Goal: Information Seeking & Learning: Learn about a topic

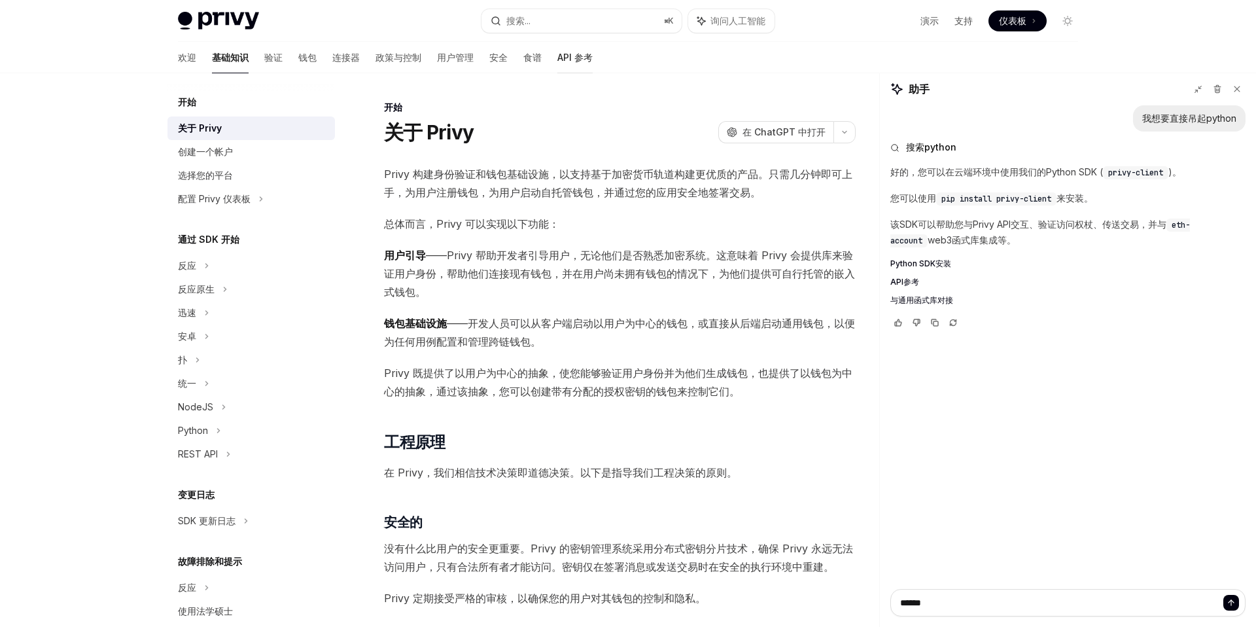
click at [557, 63] on font "API 参考" at bounding box center [574, 57] width 35 height 11
click at [527, 24] on font "搜索..." at bounding box center [518, 20] width 24 height 11
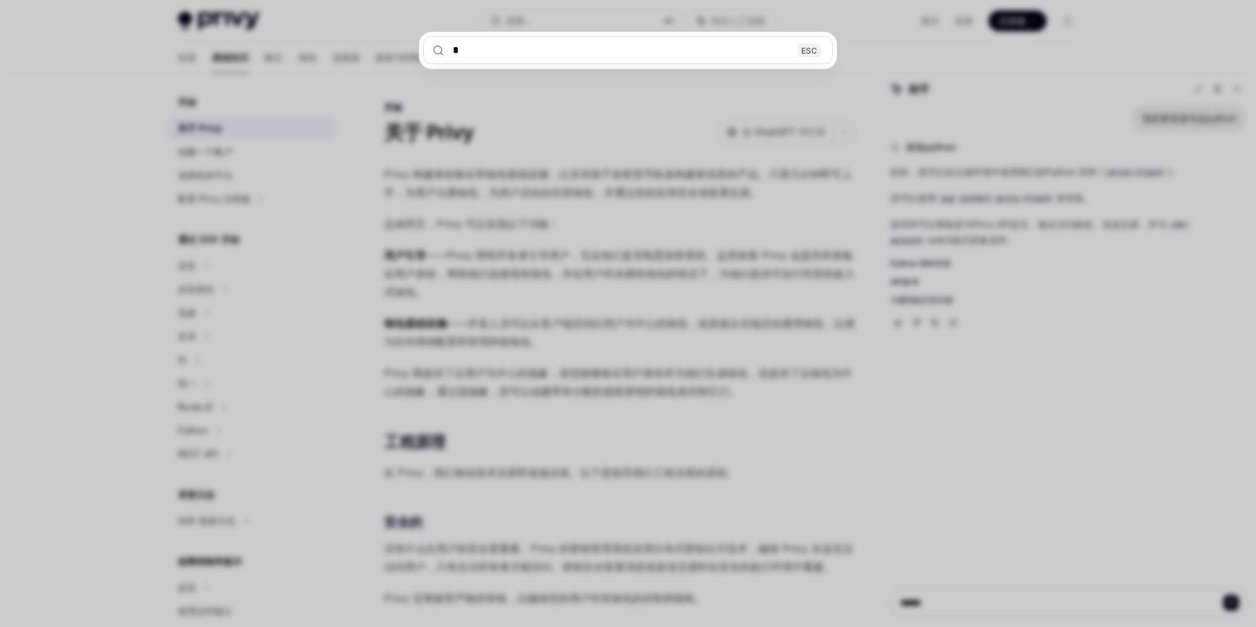
type input "**"
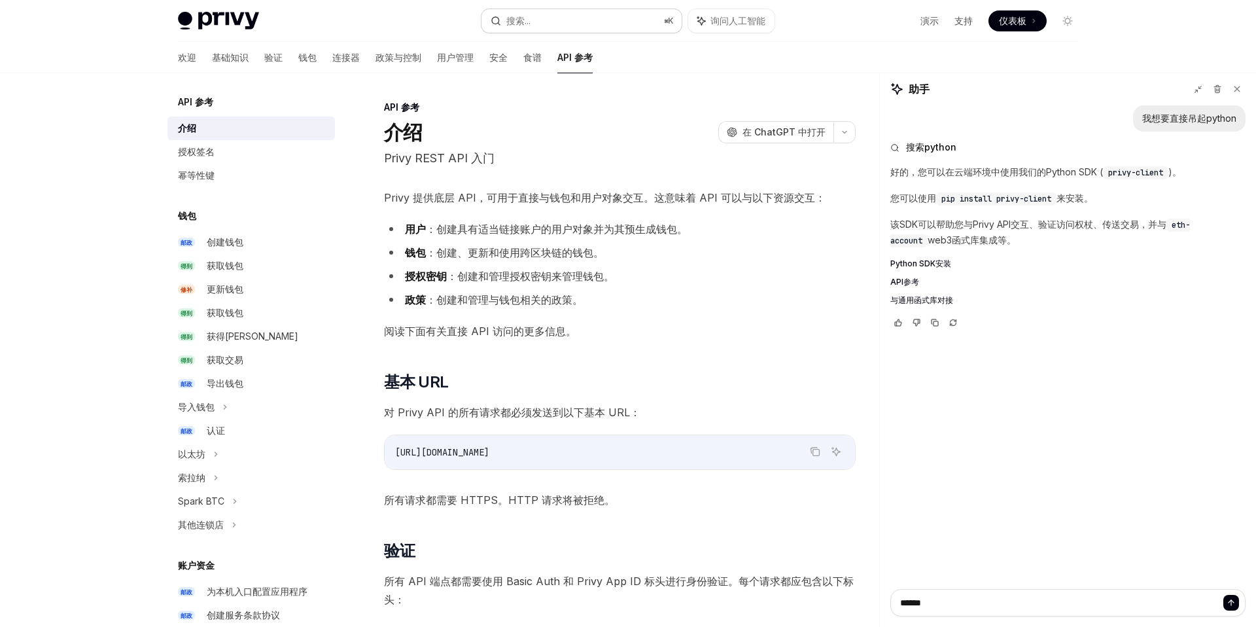
click at [538, 20] on button "搜索... ⌘ K" at bounding box center [581, 21] width 200 height 24
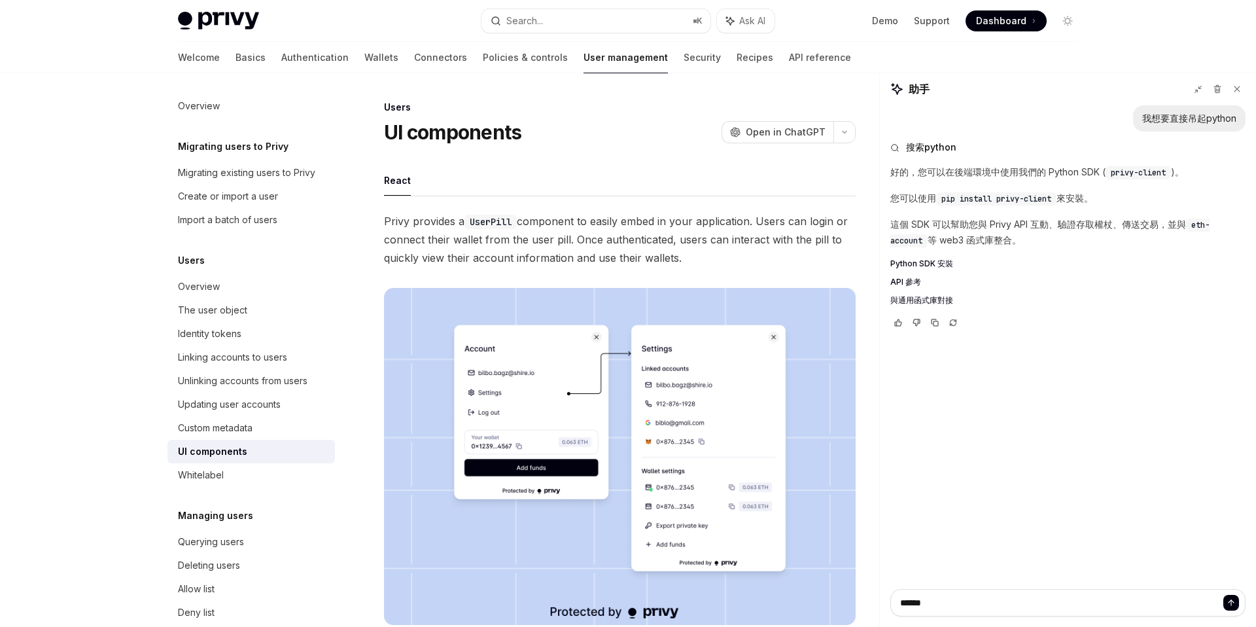
type textarea "*"
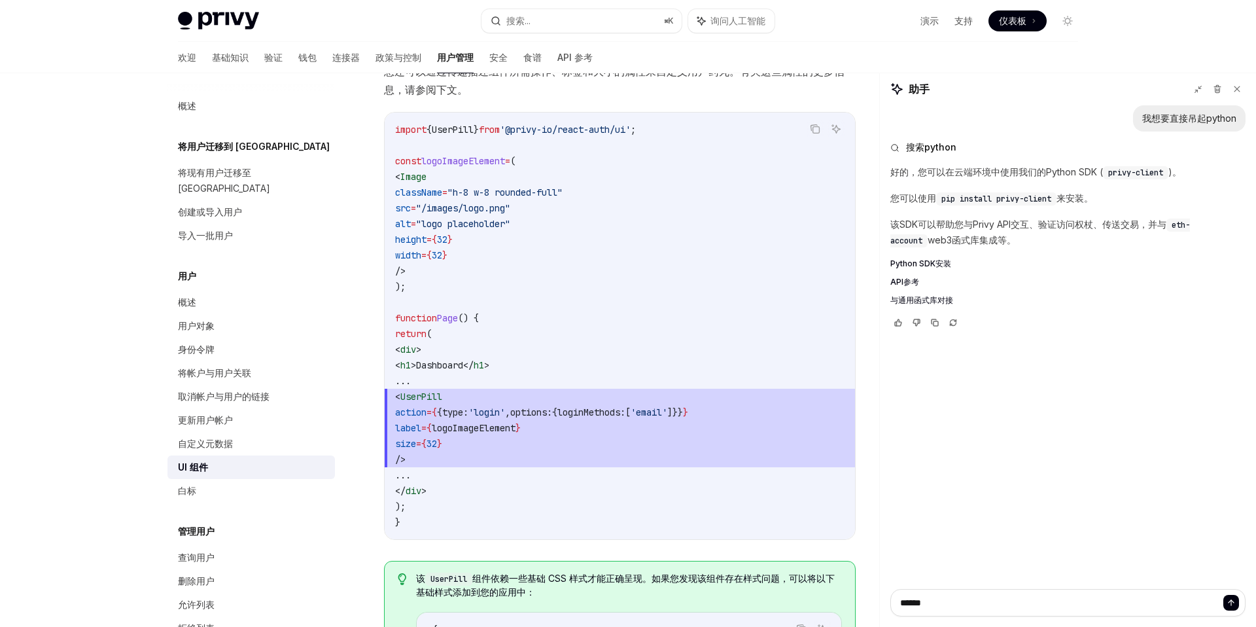
scroll to position [979, 0]
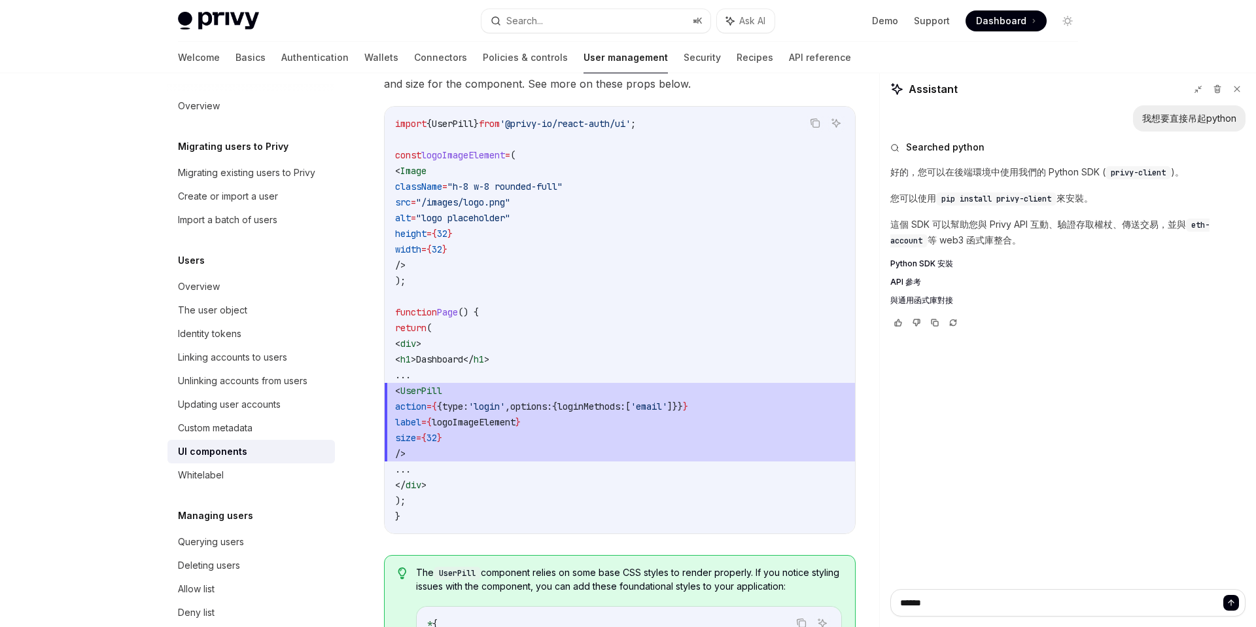
click at [541, 243] on code "import { UserPill } from '@privy-io/react-auth/ui' ; const logoImageElement = (…" at bounding box center [619, 320] width 449 height 408
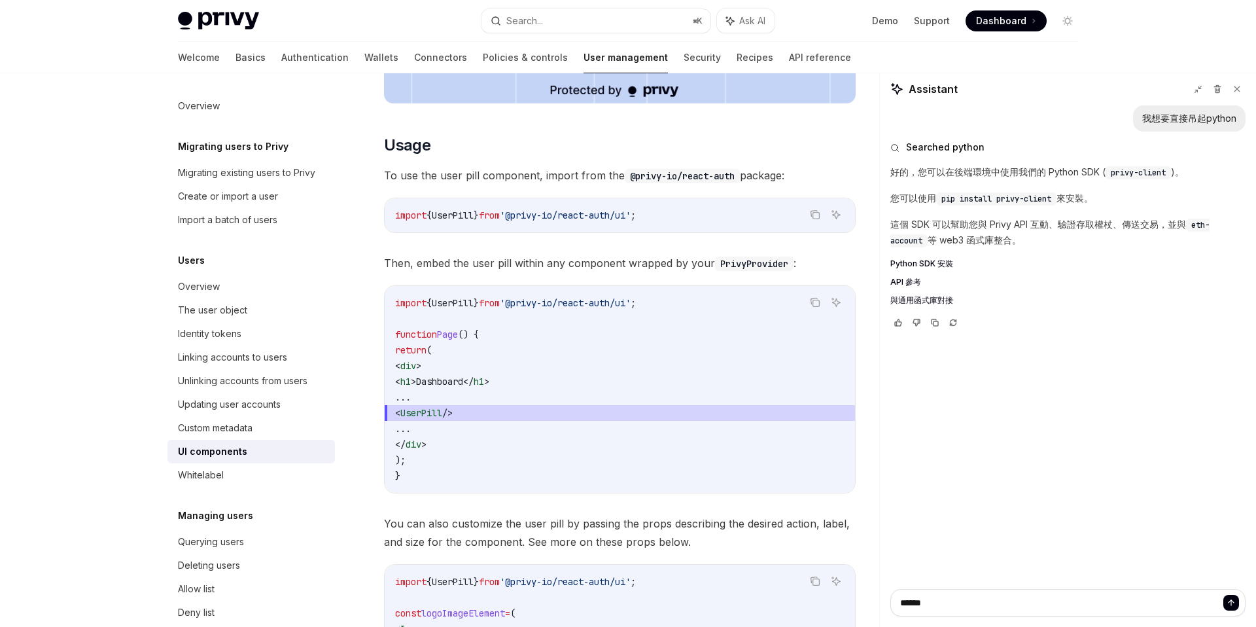
scroll to position [515, 0]
